Goal: Task Accomplishment & Management: Use online tool/utility

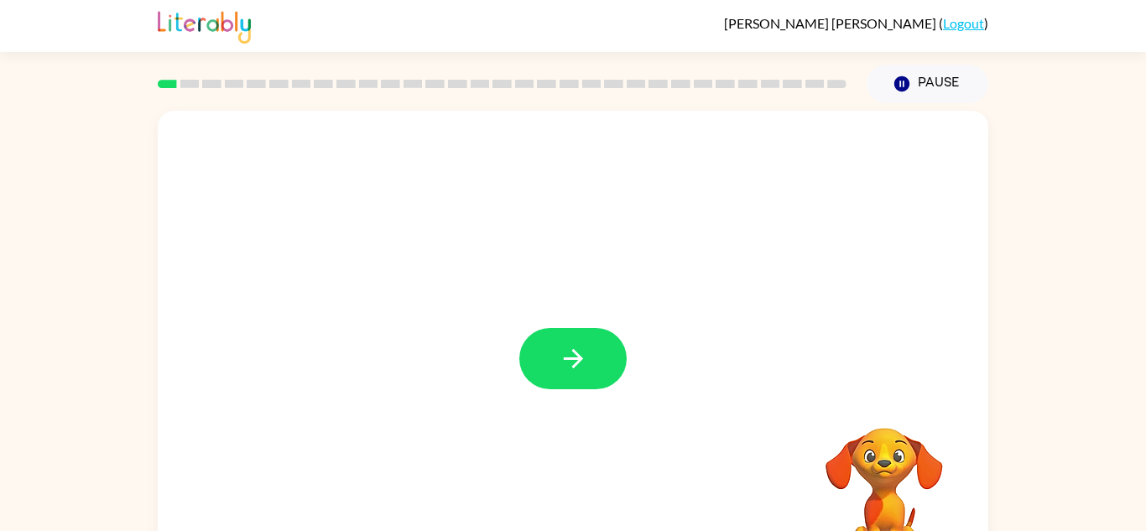
click at [585, 355] on icon "button" at bounding box center [573, 358] width 29 height 29
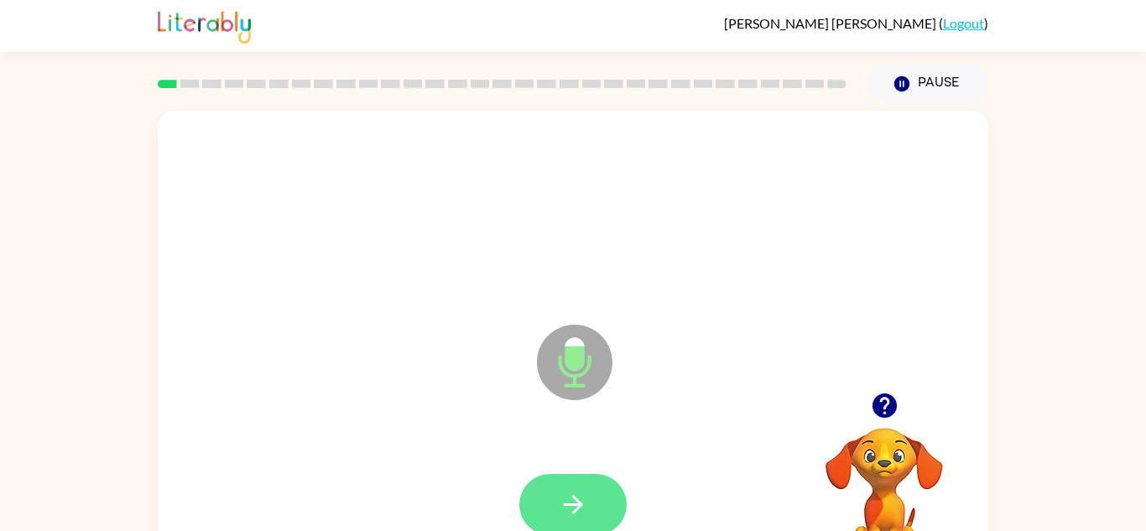
click at [594, 495] on button "button" at bounding box center [572, 504] width 107 height 61
click at [581, 485] on button "button" at bounding box center [572, 504] width 107 height 61
click at [581, 486] on button "button" at bounding box center [572, 504] width 107 height 61
click at [580, 485] on button "button" at bounding box center [572, 504] width 107 height 61
click at [580, 486] on button "button" at bounding box center [572, 504] width 107 height 61
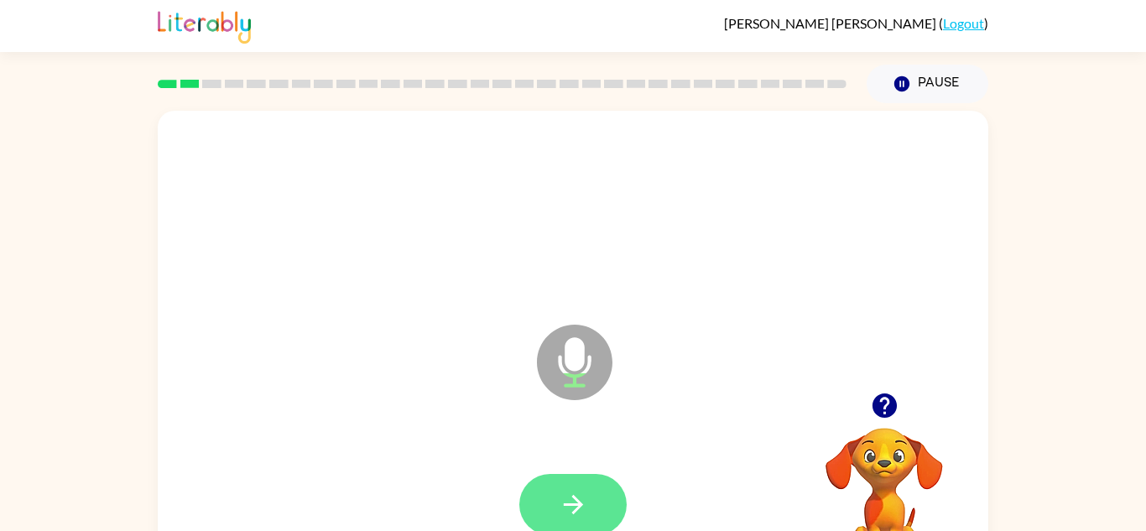
click at [570, 485] on button "button" at bounding box center [572, 504] width 107 height 61
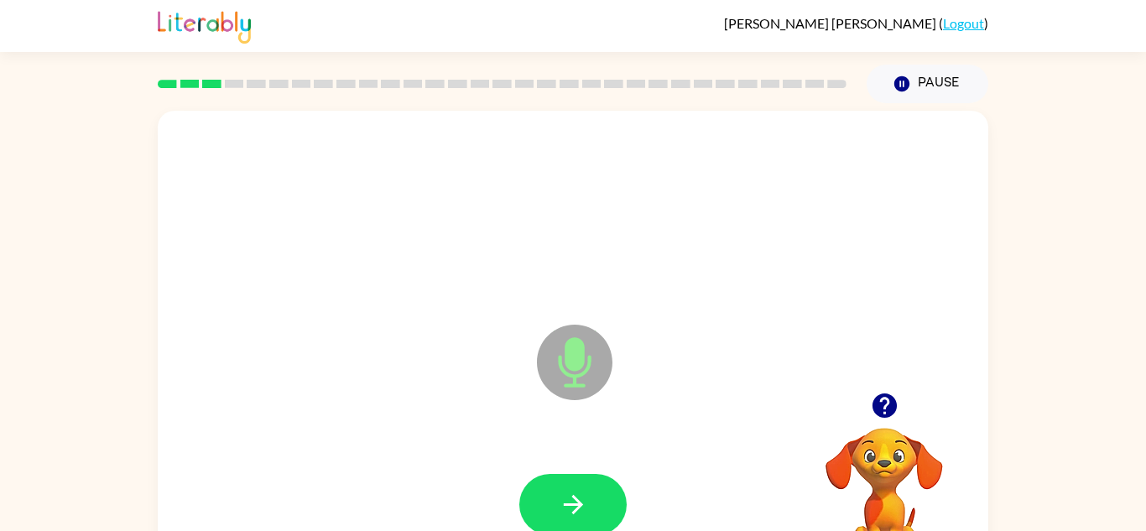
click at [570, 485] on button "button" at bounding box center [572, 504] width 107 height 61
click at [574, 485] on button "button" at bounding box center [572, 504] width 107 height 61
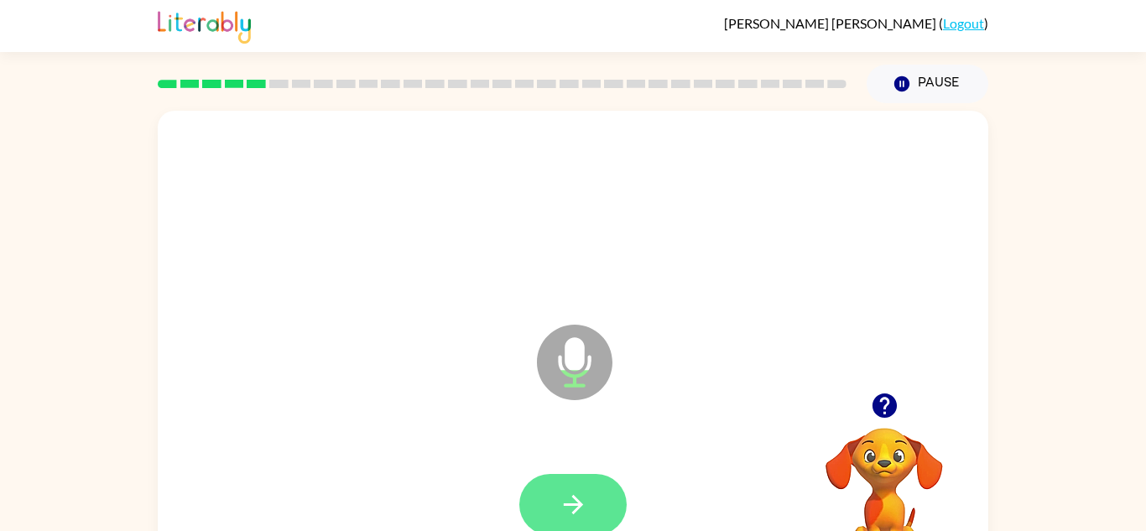
click at [575, 485] on button "button" at bounding box center [572, 504] width 107 height 61
click at [582, 482] on button "button" at bounding box center [572, 504] width 107 height 61
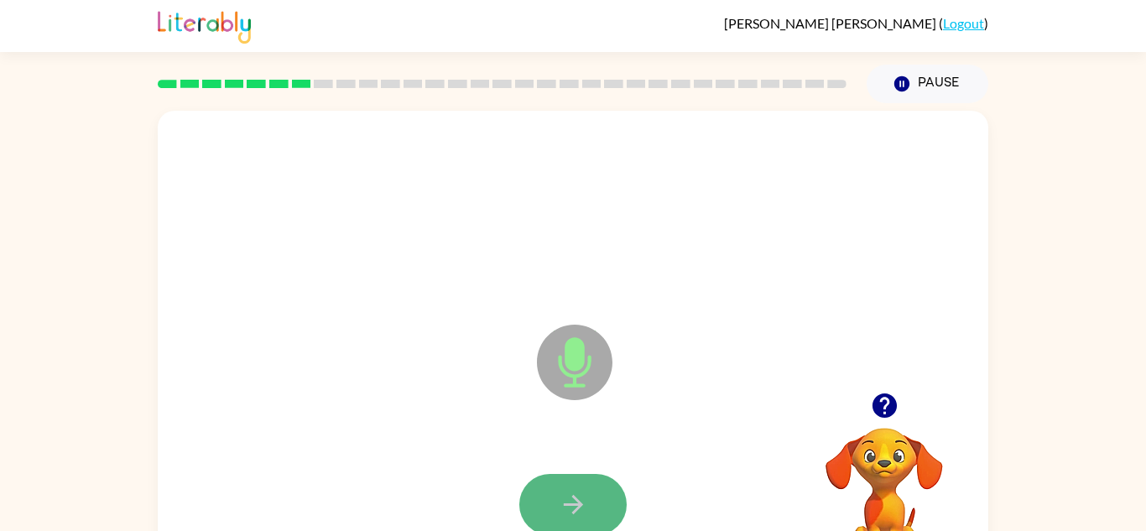
click at [583, 482] on button "button" at bounding box center [572, 504] width 107 height 61
click at [583, 481] on button "button" at bounding box center [572, 504] width 107 height 61
click at [582, 481] on button "button" at bounding box center [572, 504] width 107 height 61
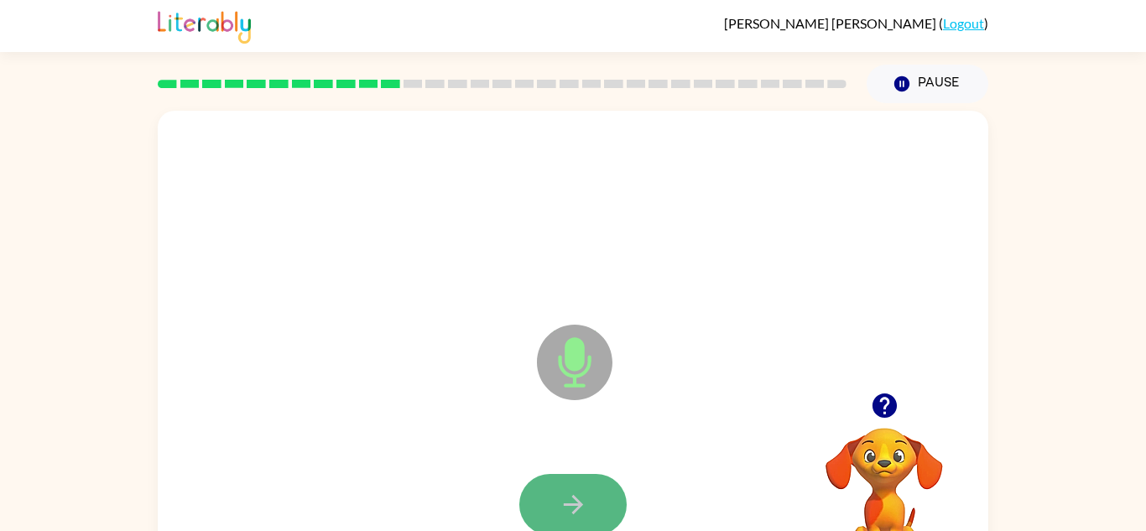
click at [583, 481] on button "button" at bounding box center [572, 504] width 107 height 61
click at [587, 480] on button "button" at bounding box center [572, 504] width 107 height 61
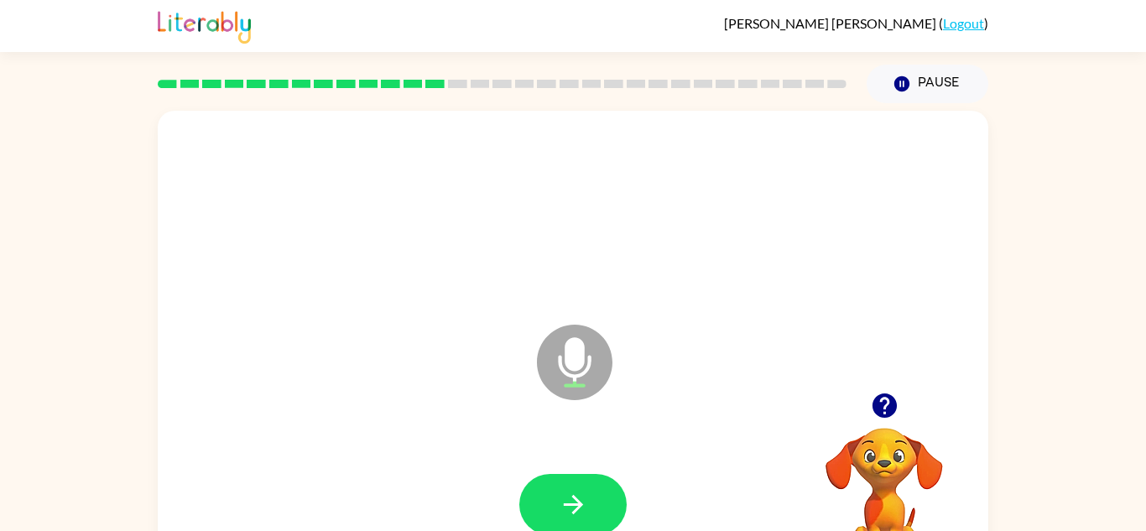
click at [587, 480] on button "button" at bounding box center [572, 504] width 107 height 61
click at [611, 476] on div at bounding box center [572, 505] width 797 height 138
click at [611, 476] on div at bounding box center [572, 504] width 107 height 61
click at [590, 501] on button "button" at bounding box center [572, 504] width 107 height 61
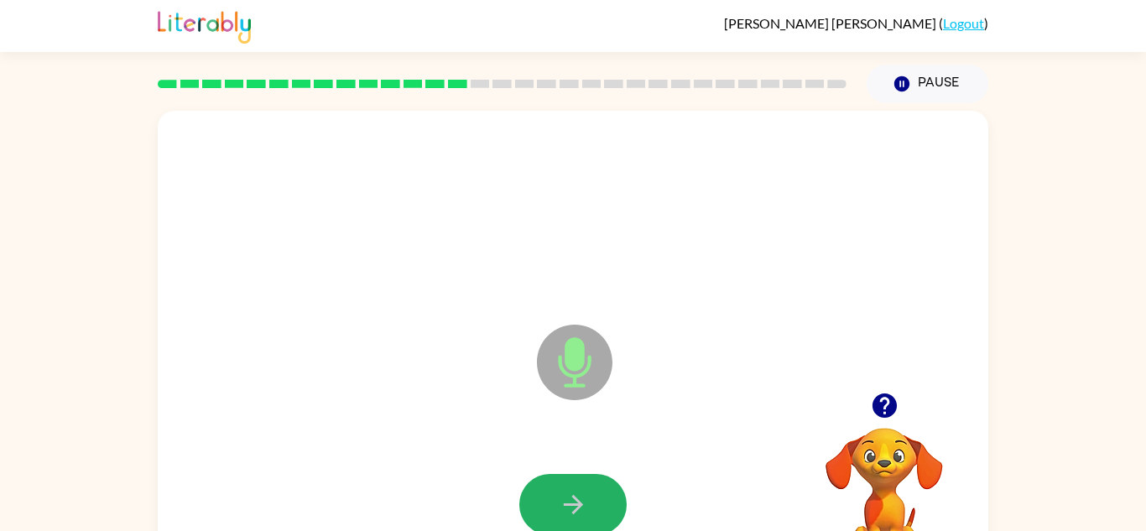
click at [590, 501] on button "button" at bounding box center [572, 504] width 107 height 61
click at [590, 501] on div at bounding box center [572, 505] width 797 height 138
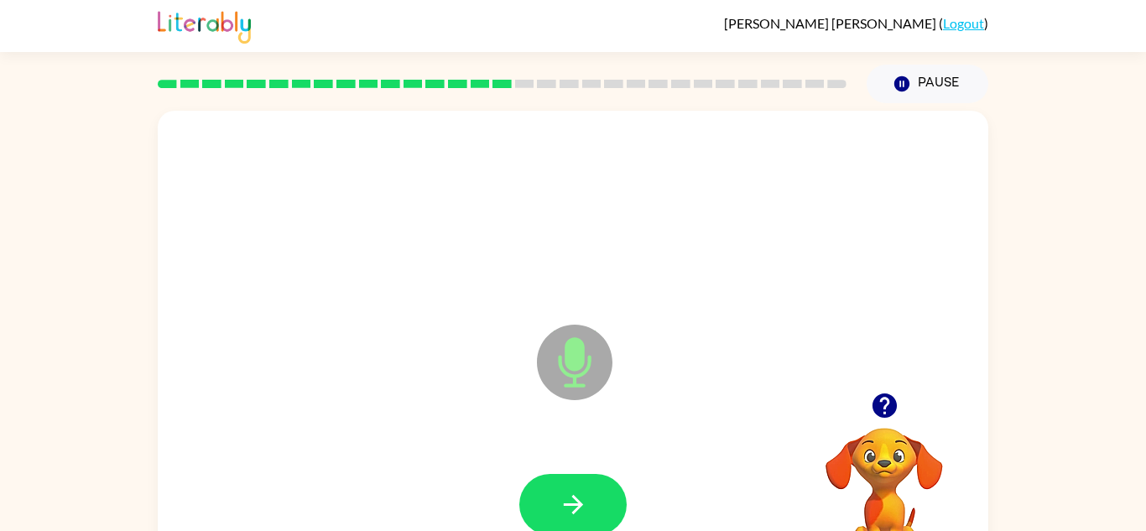
click at [590, 501] on button "button" at bounding box center [572, 504] width 107 height 61
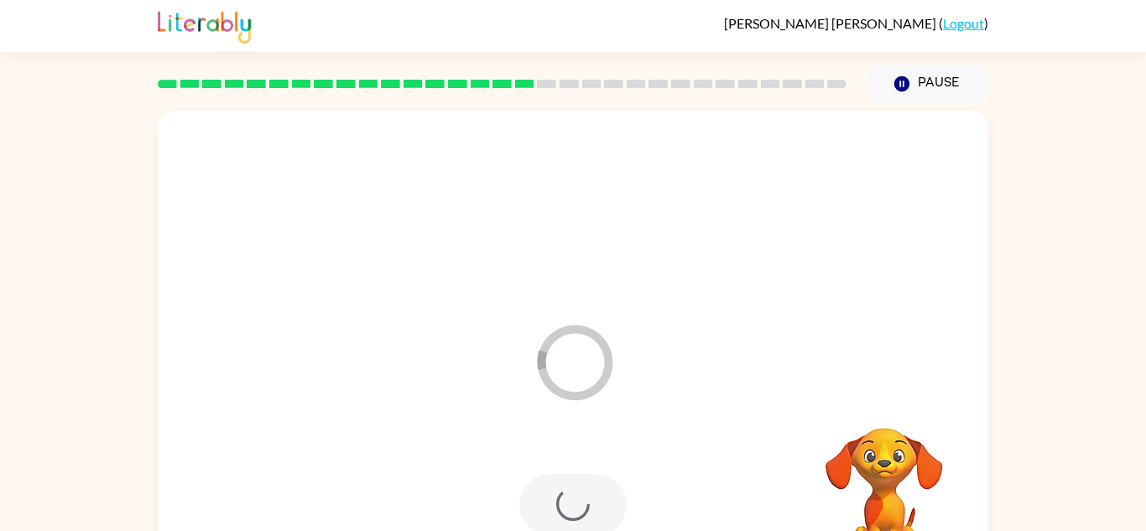
click at [590, 500] on div at bounding box center [572, 504] width 107 height 61
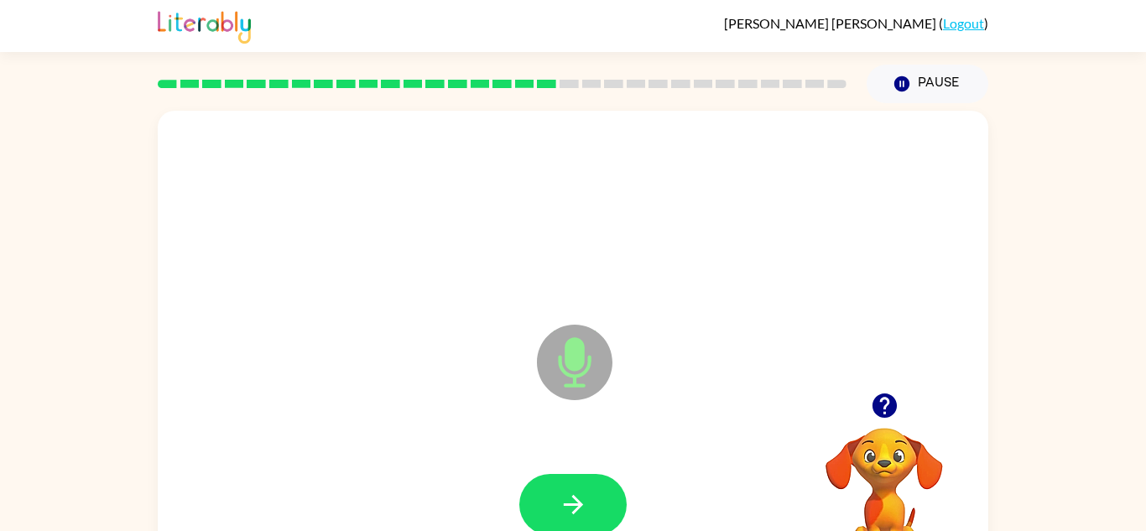
click at [590, 500] on button "button" at bounding box center [572, 504] width 107 height 61
click at [590, 500] on div at bounding box center [572, 505] width 797 height 138
click at [590, 500] on button "button" at bounding box center [572, 504] width 107 height 61
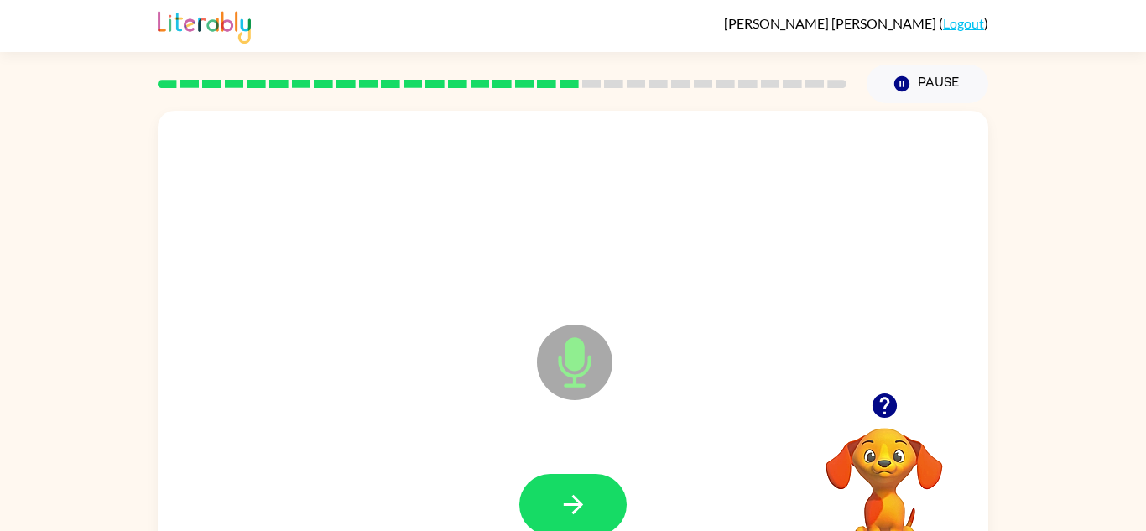
click at [590, 500] on button "button" at bounding box center [572, 504] width 107 height 61
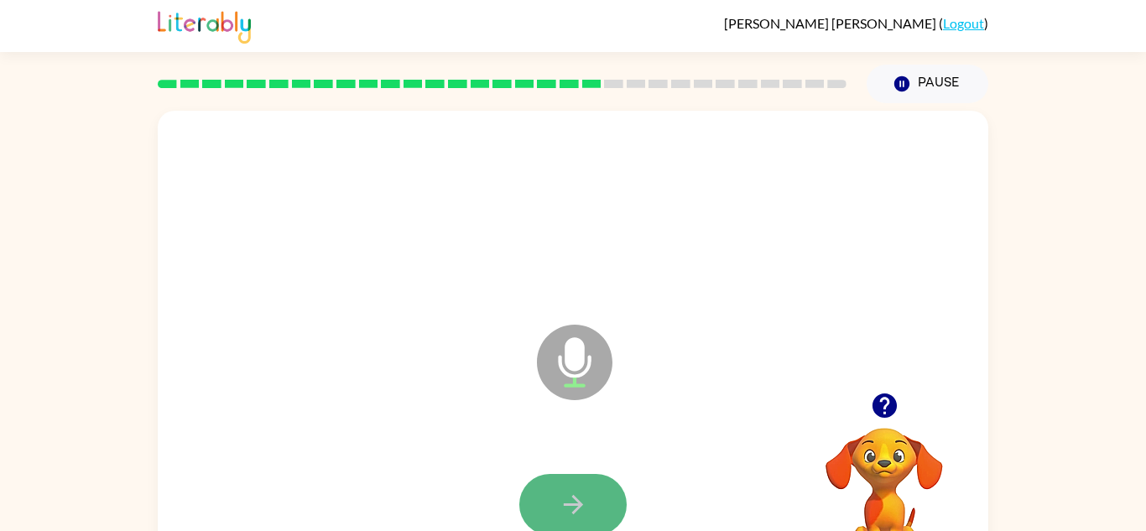
click at [587, 497] on icon "button" at bounding box center [573, 504] width 29 height 29
click at [587, 496] on icon "button" at bounding box center [573, 504] width 29 height 29
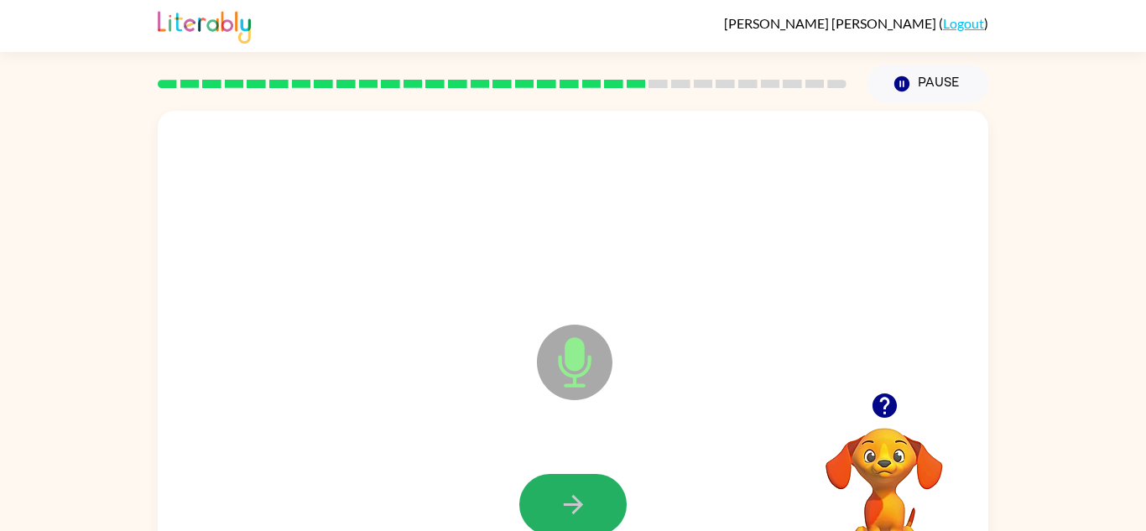
click at [587, 496] on icon "button" at bounding box center [573, 504] width 29 height 29
click at [586, 507] on icon "button" at bounding box center [573, 504] width 29 height 29
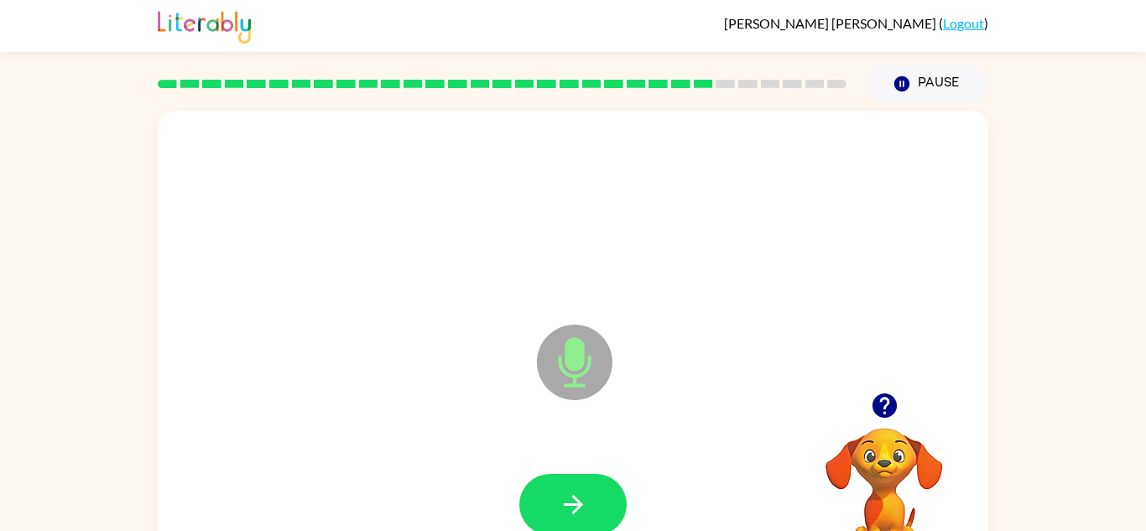
click at [586, 507] on icon "button" at bounding box center [573, 504] width 29 height 29
click at [586, 508] on icon "button" at bounding box center [573, 504] width 29 height 29
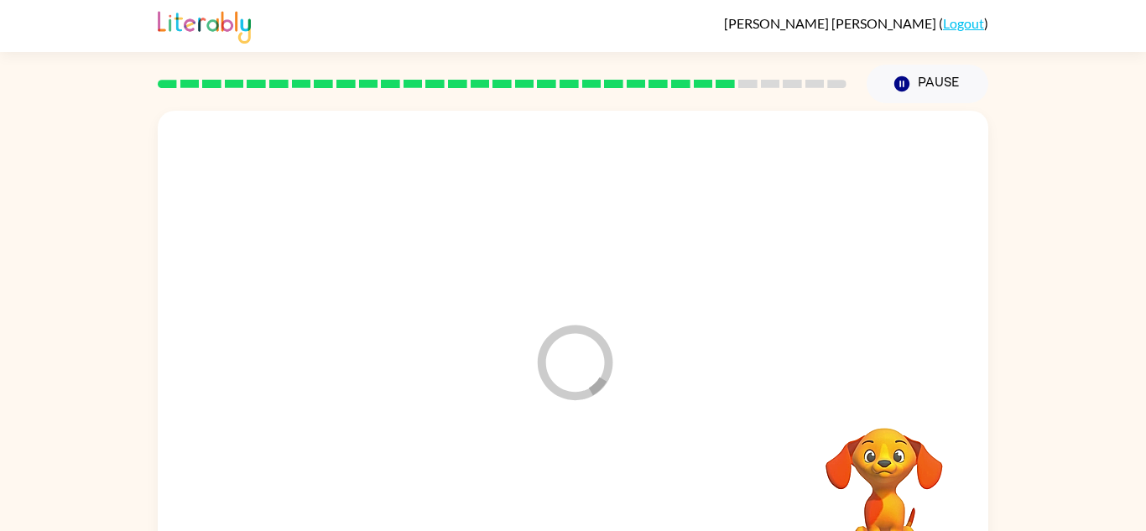
click at [586, 508] on div at bounding box center [572, 505] width 797 height 138
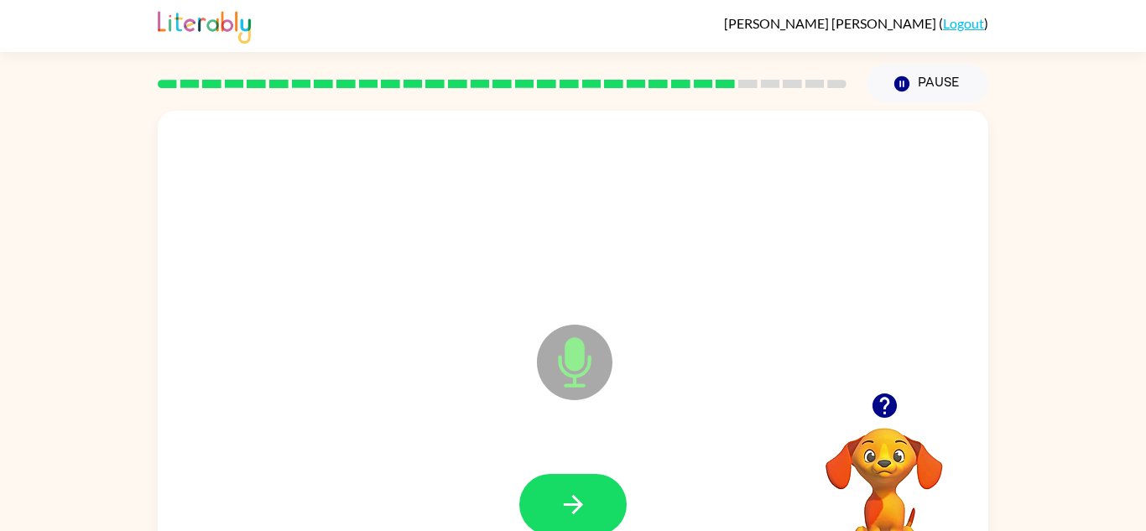
click at [586, 508] on icon "button" at bounding box center [573, 504] width 29 height 29
click at [589, 526] on button "button" at bounding box center [572, 504] width 107 height 61
click at [591, 492] on button "button" at bounding box center [572, 504] width 107 height 61
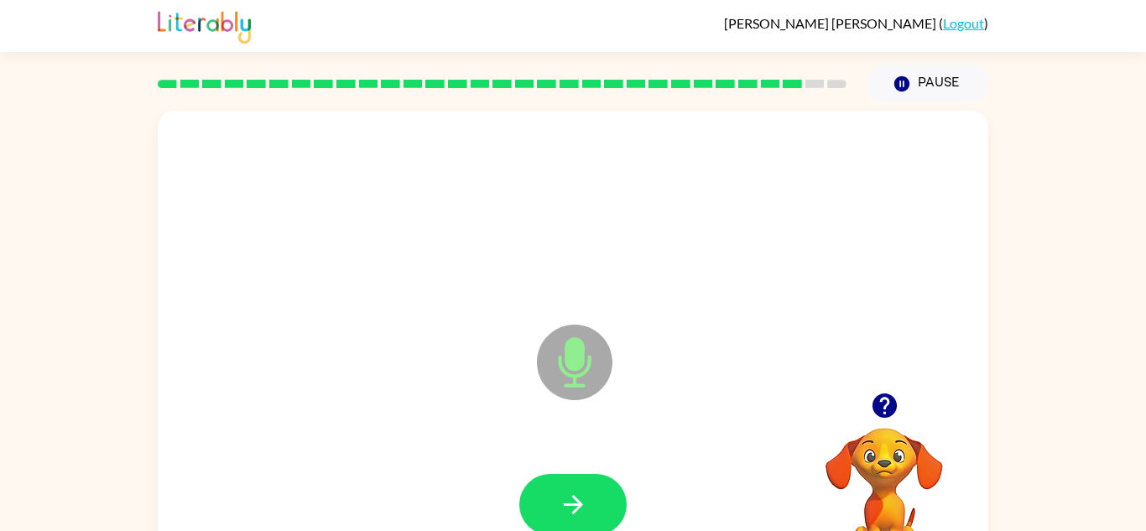
click at [591, 492] on button "button" at bounding box center [572, 504] width 107 height 61
click at [591, 493] on button "button" at bounding box center [572, 504] width 107 height 61
